Goal: Information Seeking & Learning: Learn about a topic

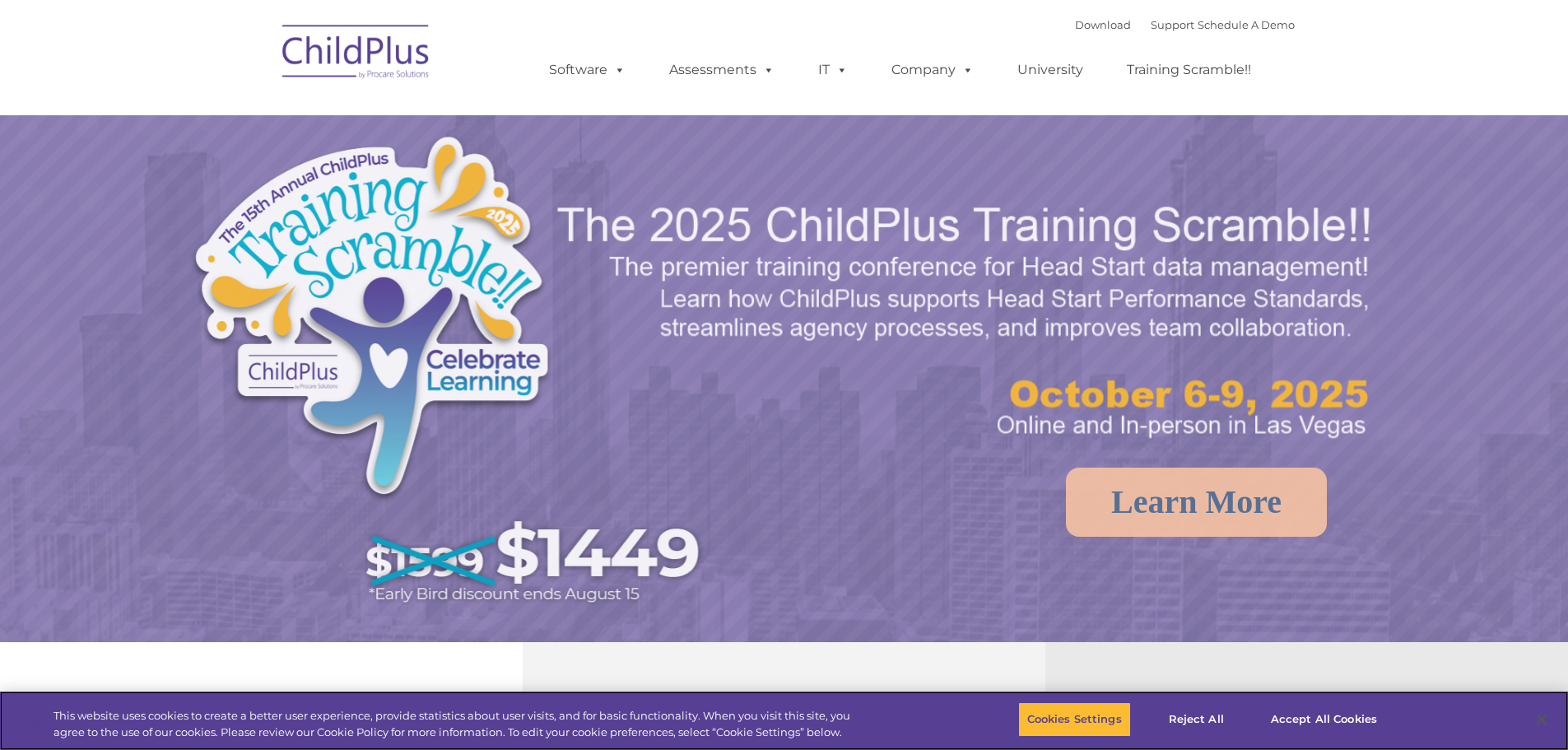
select select "MEDIUM"
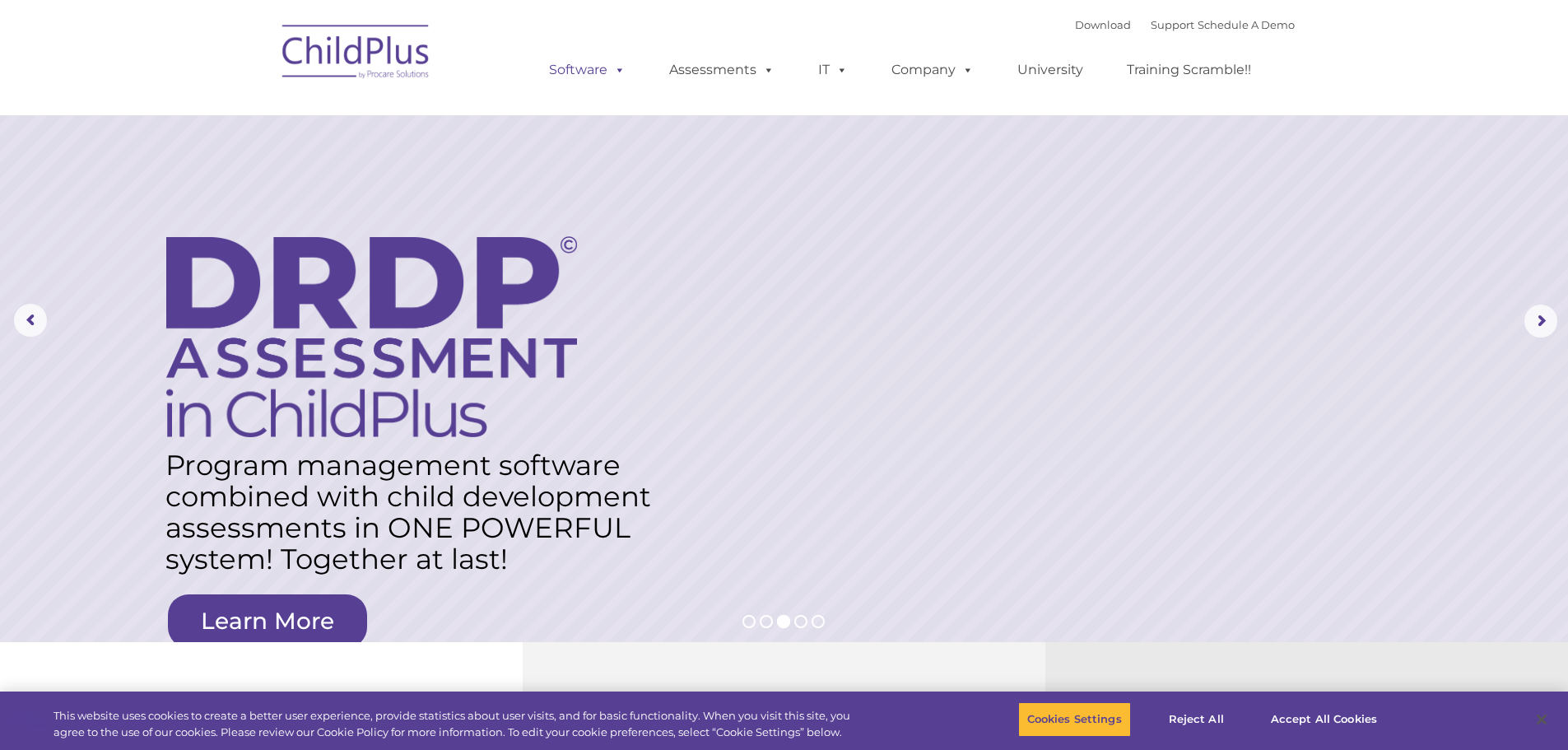
click at [618, 63] on span at bounding box center [616, 69] width 18 height 16
click at [736, 60] on link "Assessments" at bounding box center [721, 70] width 138 height 33
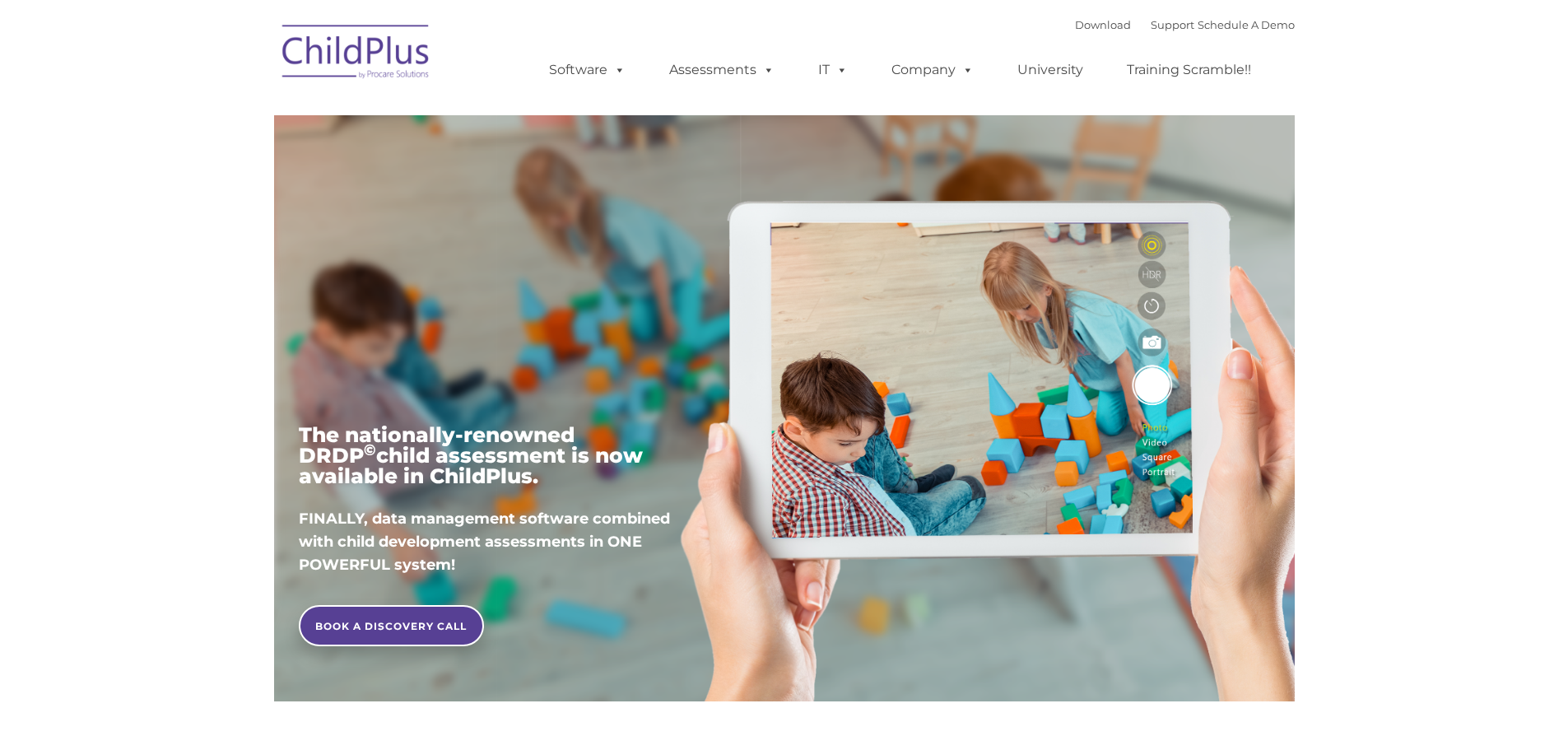
type input ""
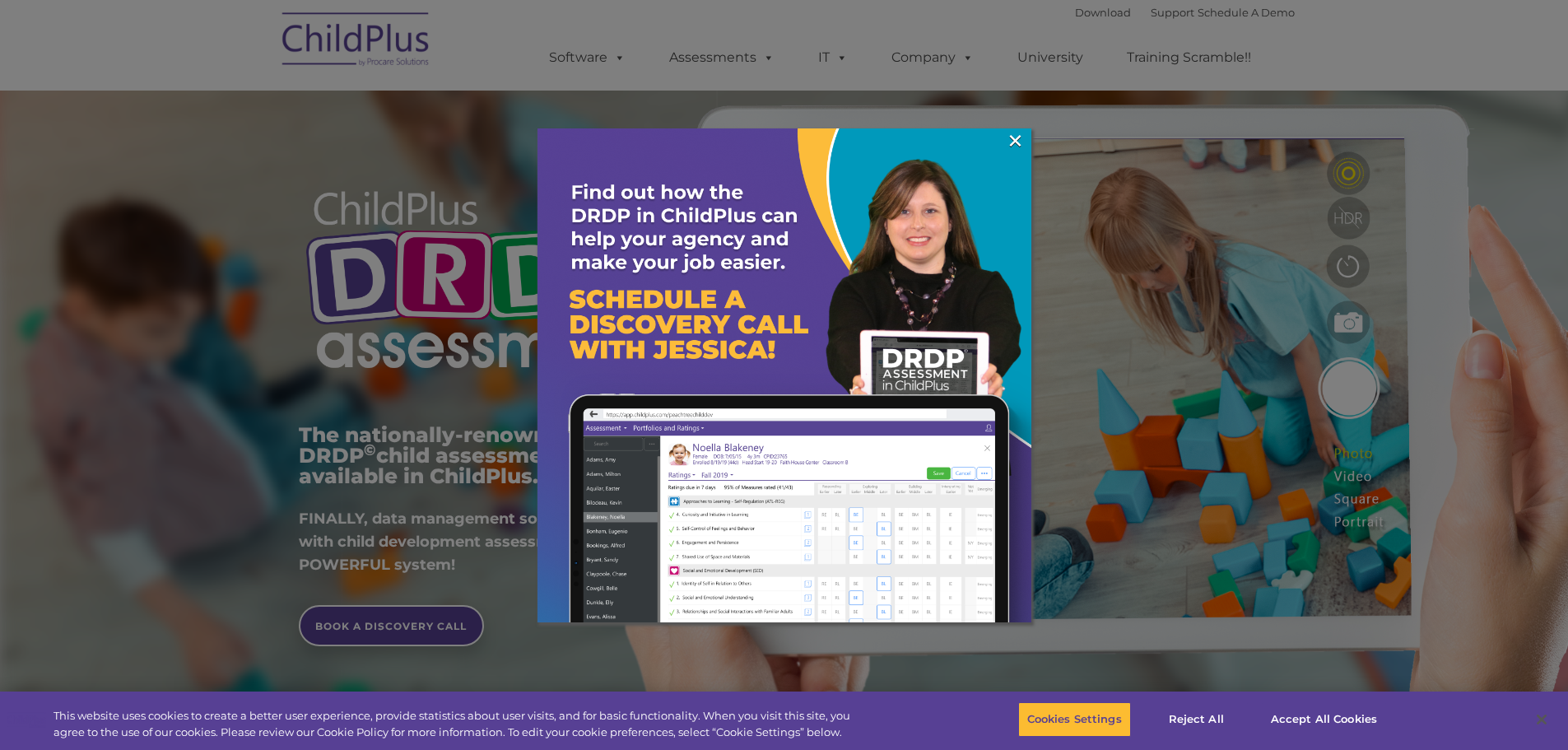
click at [1003, 135] on img at bounding box center [784, 375] width 494 height 494
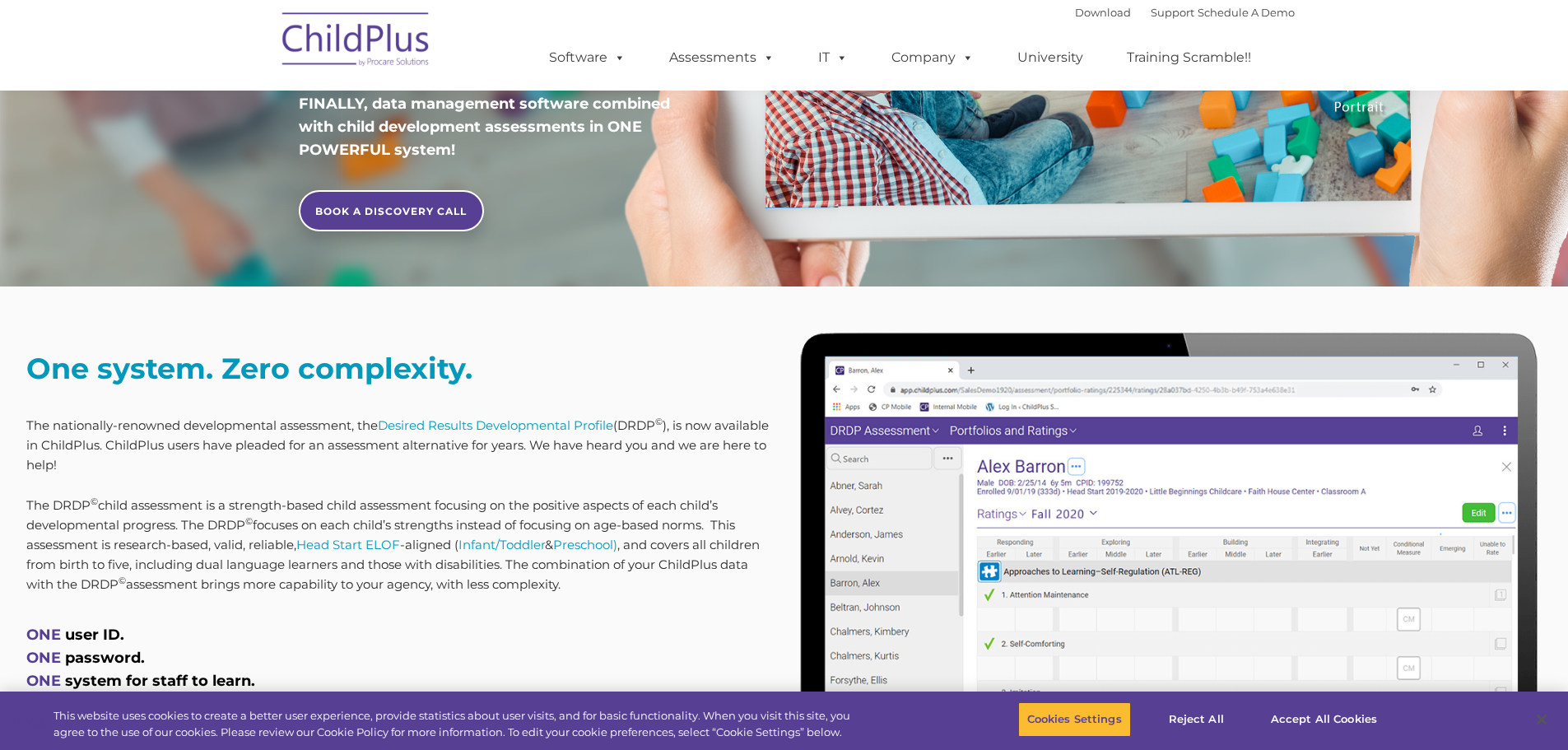
scroll to position [430, 0]
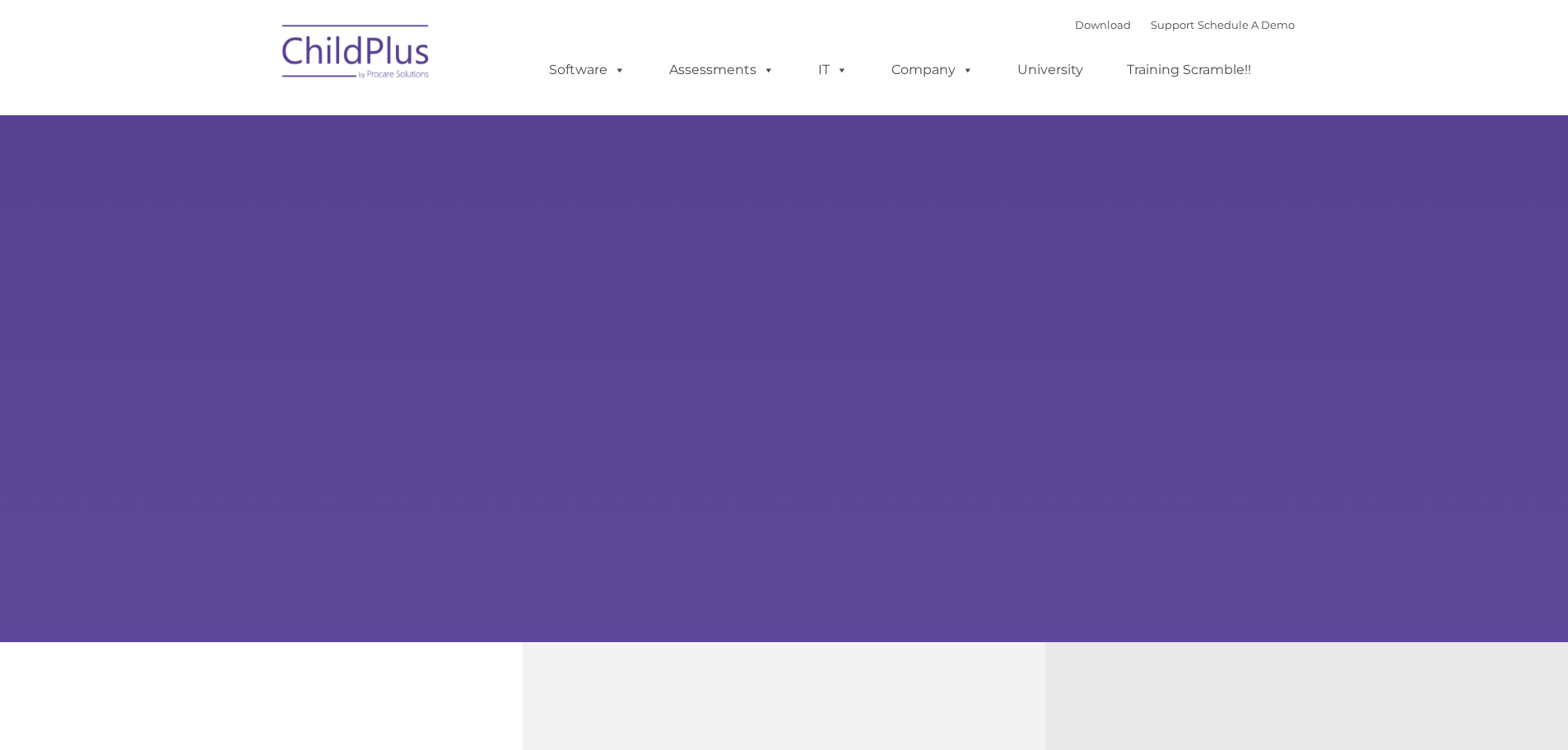
select select "MEDIUM"
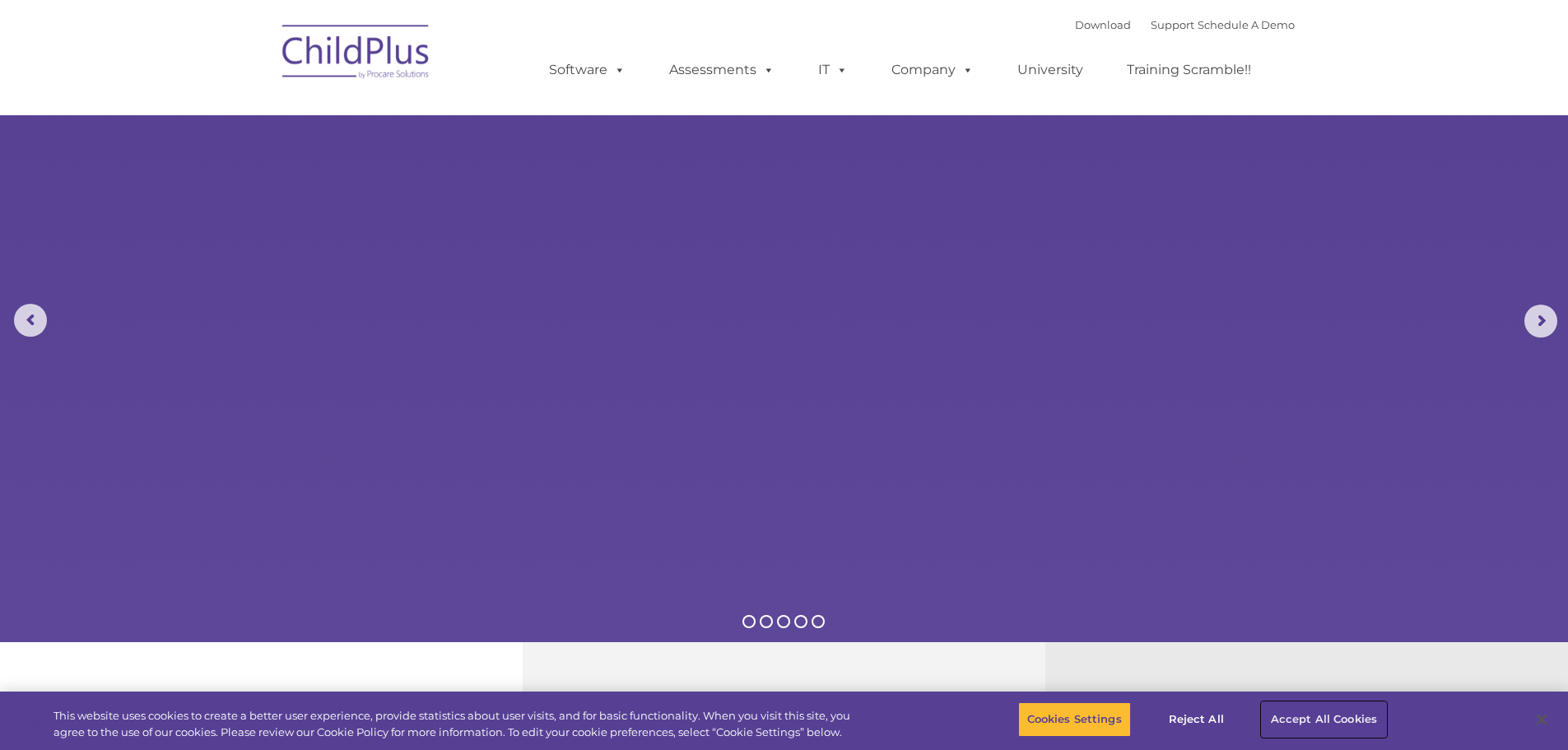
click at [1280, 720] on button "Accept All Cookies" at bounding box center [1323, 720] width 124 height 35
